Goal: Find contact information: Find contact information

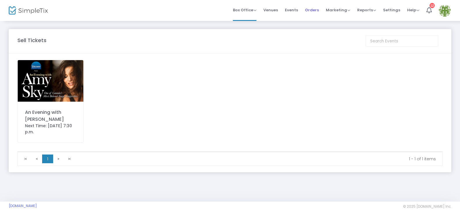
click at [313, 8] on span "Orders" at bounding box center [312, 10] width 14 height 15
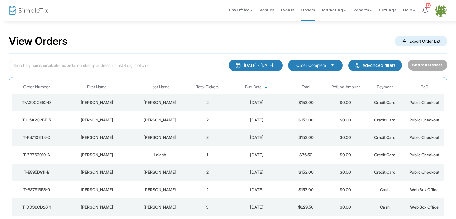
click at [158, 102] on div "[PERSON_NAME]" at bounding box center [160, 103] width 53 height 6
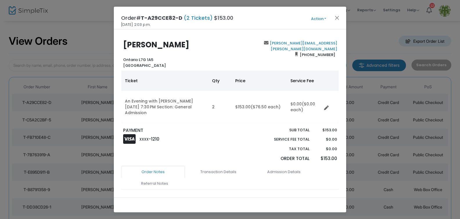
drag, startPoint x: 141, startPoint y: 18, endPoint x: 181, endPoint y: 17, distance: 40.0
click at [181, 17] on h4 "Order# T-A29CCE82-D (2 Tickets) $153.00" at bounding box center [177, 18] width 112 height 8
copy h4 "T-A29CCE82-D"
drag, startPoint x: 302, startPoint y: 50, endPoint x: 329, endPoint y: 49, distance: 27.6
click at [334, 49] on div "[PERSON_NAME][EMAIL_ADDRESS][PERSON_NAME][DOMAIN_NAME] [PHONE_NUMBER]" at bounding box center [285, 54] width 110 height 28
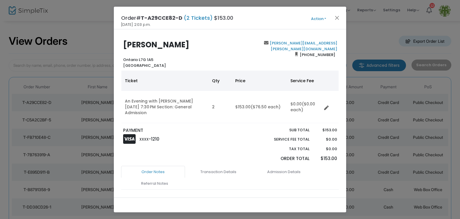
copy span "[PHONE_NUMBER]"
drag, startPoint x: 335, startPoint y: 44, endPoint x: 293, endPoint y: 44, distance: 42.7
click at [288, 44] on div "[PERSON_NAME][EMAIL_ADDRESS][PERSON_NAME][DOMAIN_NAME] [PHONE_NUMBER]" at bounding box center [285, 54] width 110 height 28
copy link "[PERSON_NAME][EMAIL_ADDRESS][PERSON_NAME][DOMAIN_NAME]"
drag, startPoint x: 332, startPoint y: 48, endPoint x: 307, endPoint y: 49, distance: 25.0
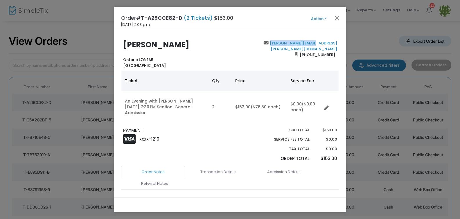
click at [299, 50] on span "[PHONE_NUMBER]" at bounding box center [317, 54] width 39 height 9
copy span "[PHONE_NUMBER]"
click at [336, 17] on button "Close" at bounding box center [337, 18] width 8 height 8
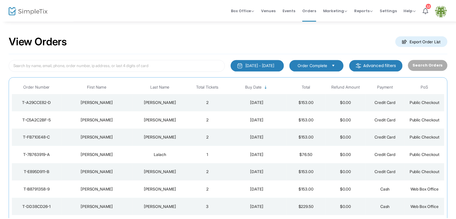
scroll to position [14, 0]
